Goal: Task Accomplishment & Management: Use online tool/utility

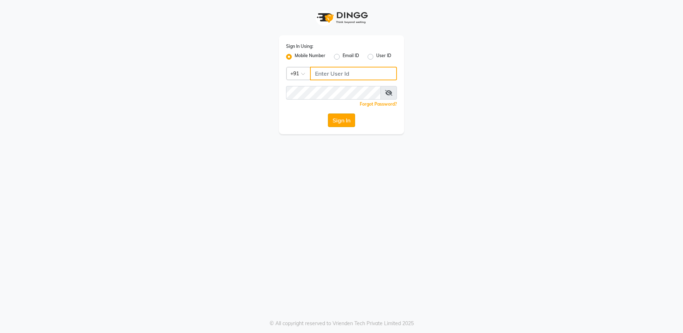
type input "8310081242"
click at [337, 120] on button "Sign In" at bounding box center [341, 121] width 27 height 14
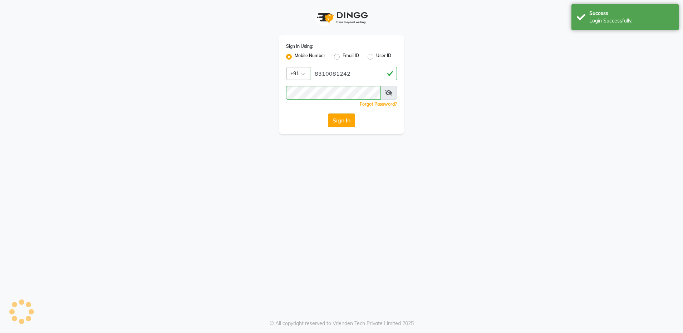
select select "service"
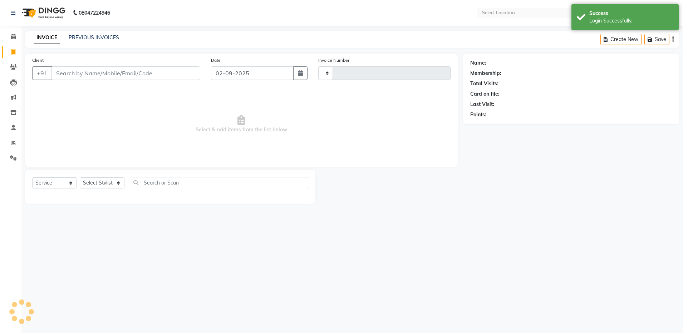
select select "en"
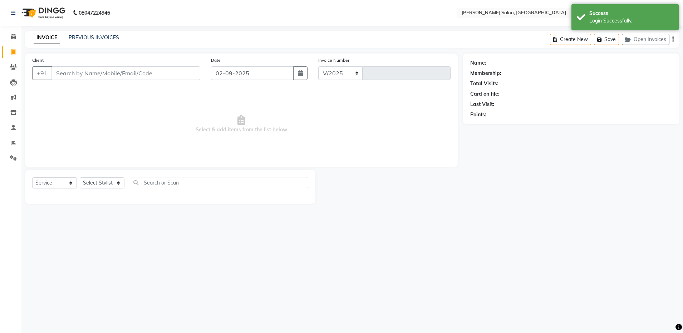
select select "4781"
type input "4089"
click at [93, 182] on select "Select Stylist" at bounding box center [102, 183] width 45 height 11
select select "71461"
click at [80, 178] on select "Select Stylist Aarthi Abhishek [PERSON_NAME] [PERSON_NAME] Arjun [PERSON_NAME] …" at bounding box center [102, 183] width 45 height 11
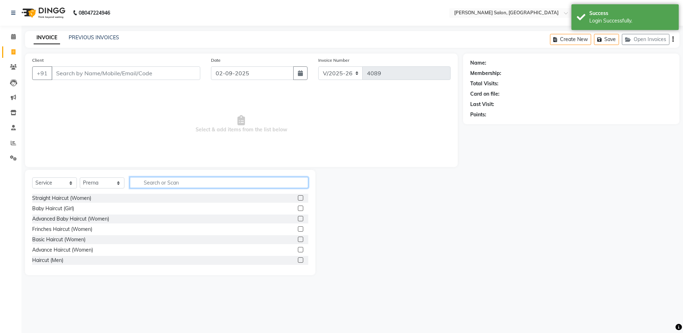
click at [146, 182] on input "text" at bounding box center [219, 182] width 178 height 11
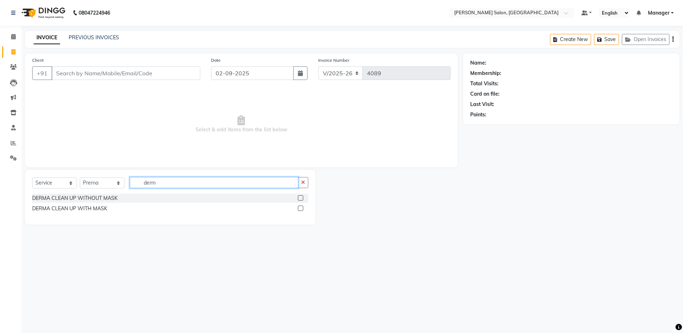
type input "derm"
click at [300, 197] on label at bounding box center [300, 198] width 5 height 5
click at [300, 197] on input "checkbox" at bounding box center [300, 198] width 5 height 5
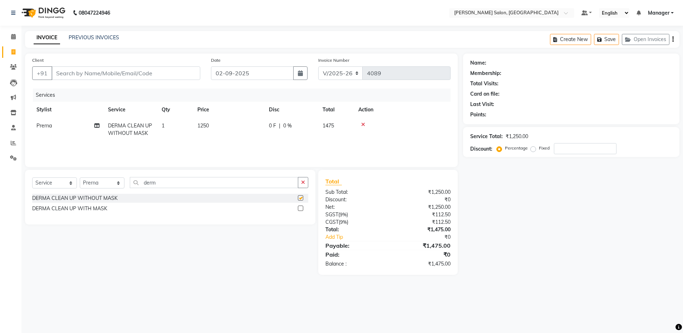
checkbox input "false"
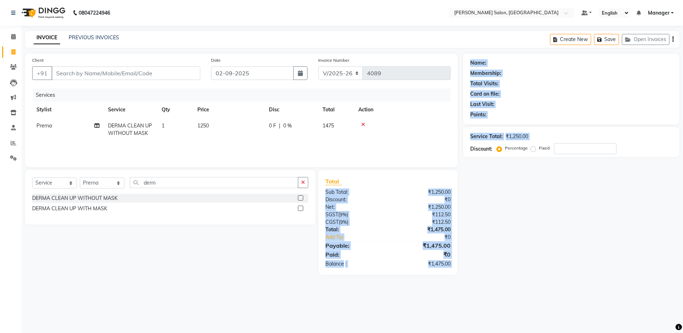
drag, startPoint x: 471, startPoint y: 212, endPoint x: 330, endPoint y: 177, distance: 145.0
click at [330, 177] on div "Client +91 Date [DATE] Invoice Number V/2025 V/[PHONE_NUMBER] Services Stylist …" at bounding box center [352, 165] width 665 height 222
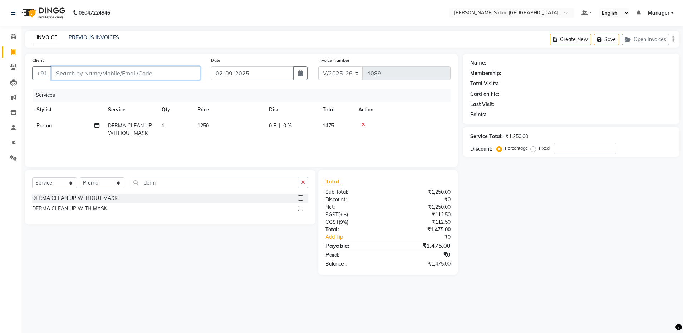
click at [136, 70] on input "Client" at bounding box center [125, 73] width 149 height 14
type input "8"
type input "0"
click at [80, 89] on span "8144430" at bounding box center [91, 89] width 25 height 7
type input "8144430408"
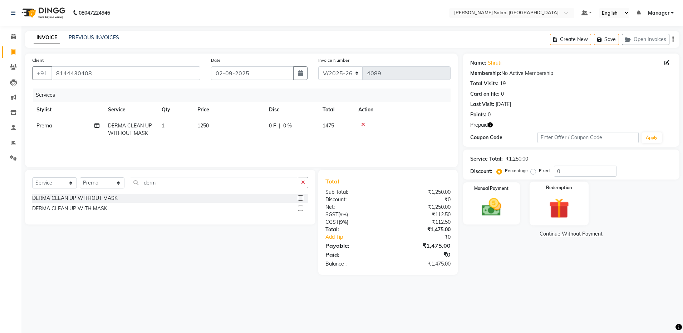
click at [554, 199] on img at bounding box center [558, 208] width 33 height 25
click at [522, 233] on span "Prepaid 1" at bounding box center [526, 235] width 23 height 8
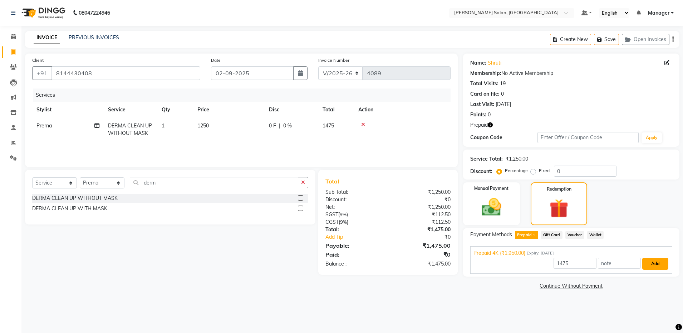
click at [652, 267] on button "Add" at bounding box center [655, 264] width 26 height 12
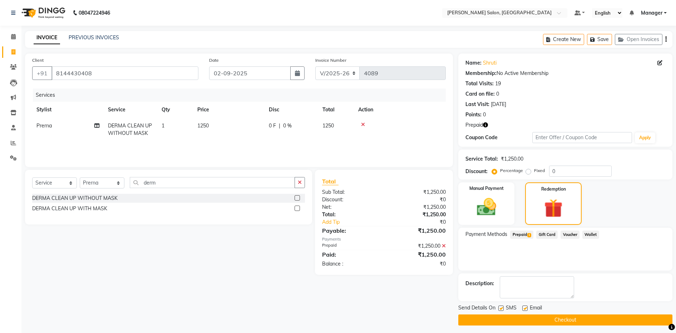
click at [504, 317] on button "Checkout" at bounding box center [565, 320] width 214 height 11
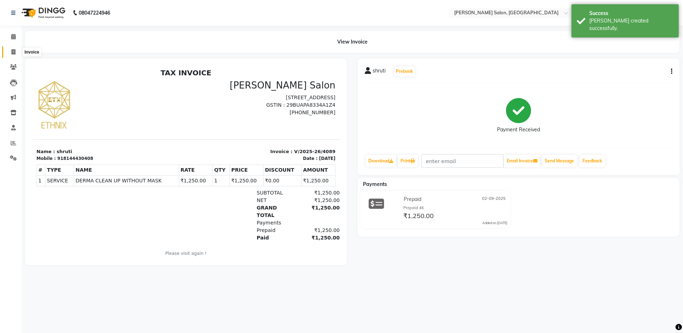
click at [12, 51] on icon at bounding box center [13, 51] width 4 height 5
select select "service"
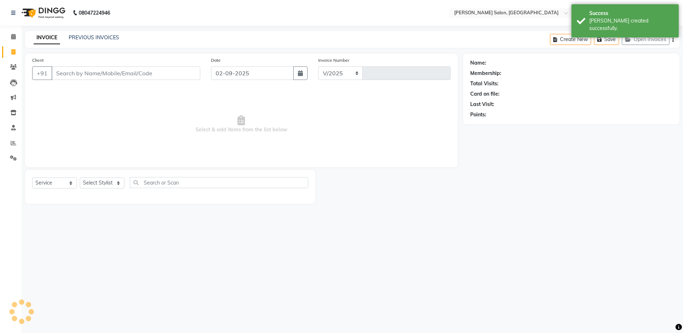
select select "4781"
type input "4090"
click at [91, 73] on input "Client" at bounding box center [125, 73] width 149 height 14
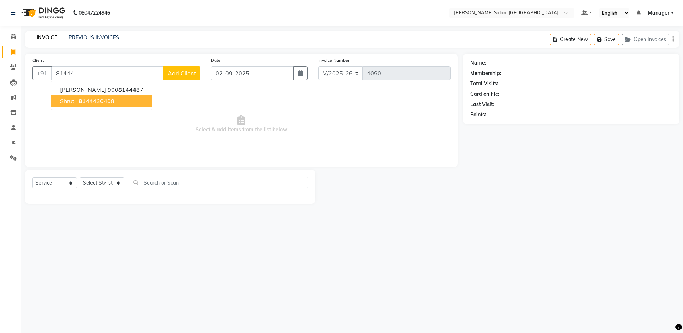
click at [82, 102] on span "81444" at bounding box center [88, 101] width 18 height 7
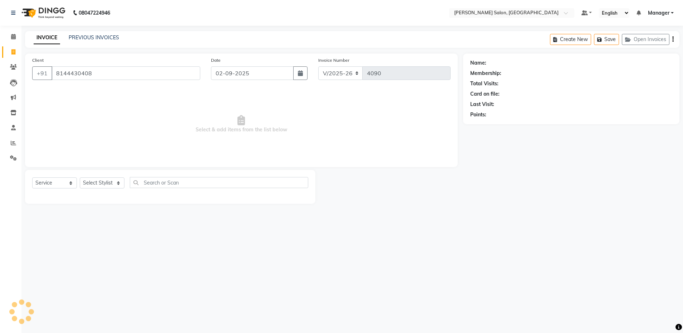
type input "8144430408"
click at [491, 125] on icon "button" at bounding box center [490, 125] width 5 height 5
